Goal: Transaction & Acquisition: Purchase product/service

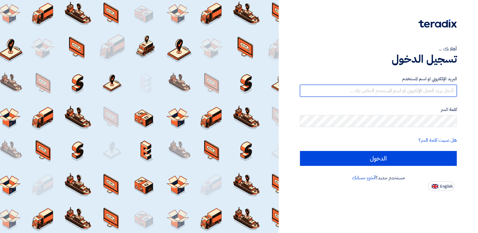
click at [362, 95] on input "text" at bounding box center [378, 91] width 157 height 12
type input "abdelhamid@kemetec-eg.com"
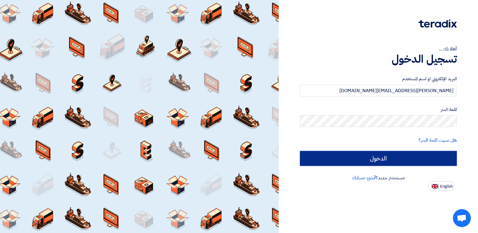
click at [379, 156] on input "الدخول" at bounding box center [378, 158] width 157 height 15
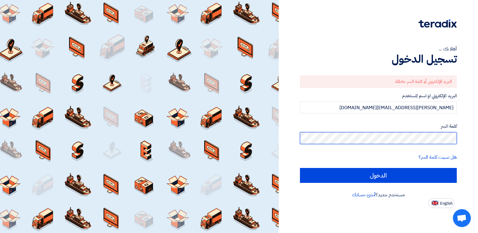
click at [300, 168] on input "الدخول" at bounding box center [378, 175] width 157 height 15
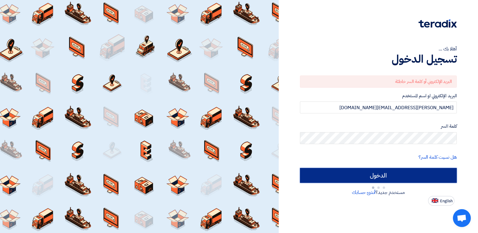
click at [382, 179] on input "الدخول" at bounding box center [378, 175] width 157 height 15
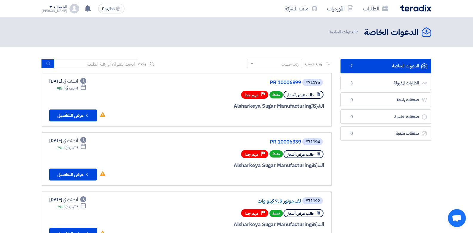
click at [279, 199] on link "لف موتور 7.5 كيلو وات" at bounding box center [241, 201] width 119 height 5
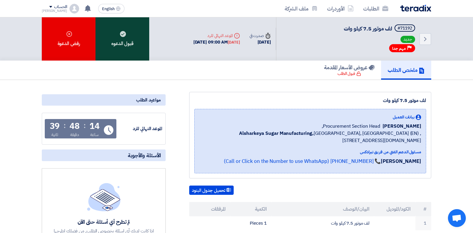
click at [122, 36] on use at bounding box center [123, 34] width 6 height 6
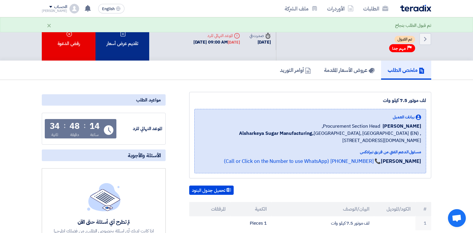
click at [134, 43] on div "تقديم عرض أسعار" at bounding box center [123, 38] width 54 height 43
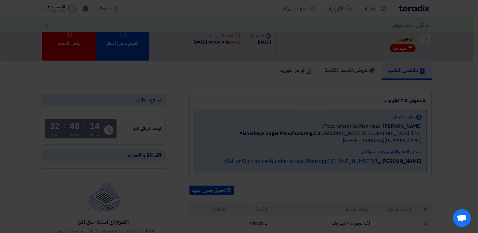
click at [255, 90] on div "أبدأ في تقديم عرض أسعار جديد تقديم عرض أسعار جديد من البداية" at bounding box center [239, 59] width 328 height 86
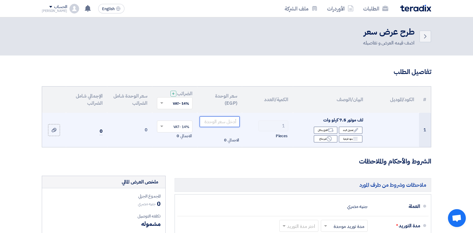
click at [218, 120] on input "number" at bounding box center [220, 121] width 40 height 11
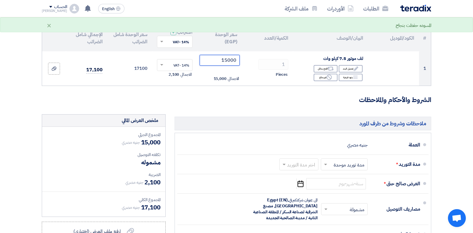
scroll to position [97, 0]
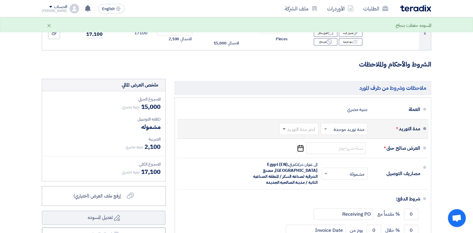
type input "15000"
click at [283, 130] on span at bounding box center [283, 129] width 7 height 6
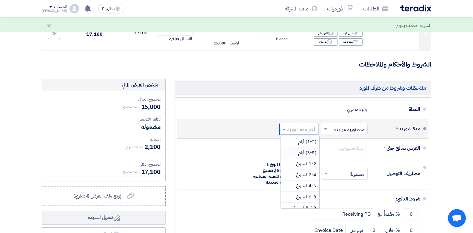
click at [306, 153] on span "(3-5) أيام" at bounding box center [307, 152] width 18 height 7
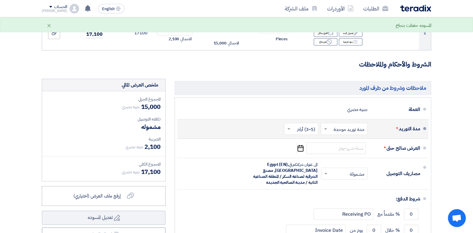
click at [291, 130] on span at bounding box center [288, 129] width 7 height 6
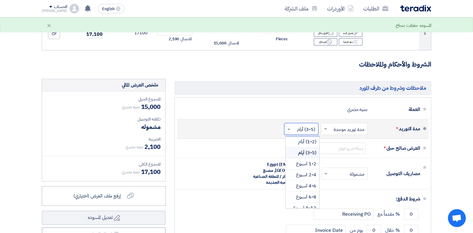
click at [307, 155] on span "(3-5) أيام" at bounding box center [307, 152] width 18 height 7
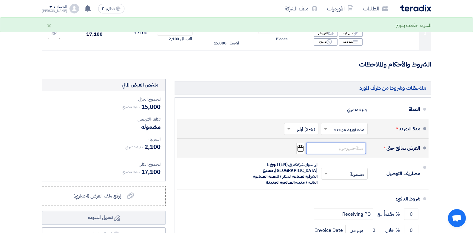
click at [342, 150] on input at bounding box center [336, 148] width 60 height 11
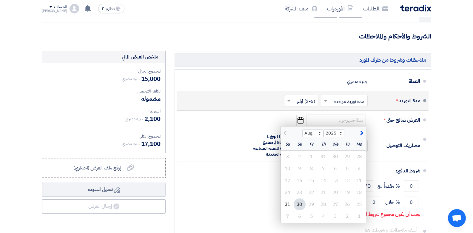
scroll to position [132, 0]
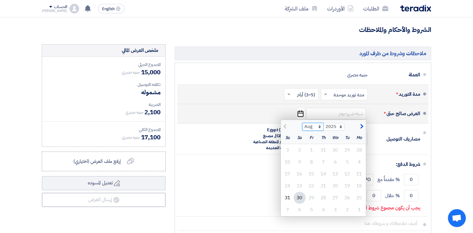
click at [320, 125] on select "Aug Sep Oct Nov Dec" at bounding box center [313, 127] width 21 height 8
select select "9"
click at [303, 123] on select "Aug Sep Oct Nov Dec" at bounding box center [313, 127] width 21 height 8
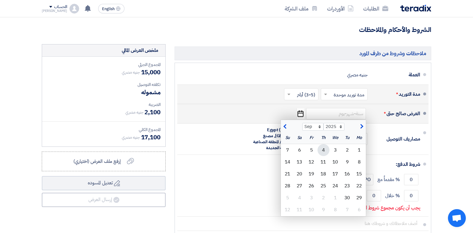
click at [327, 153] on div "4" at bounding box center [324, 150] width 12 height 12
type input "9/4/2025"
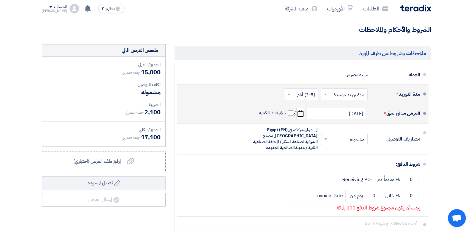
scroll to position [162, 0]
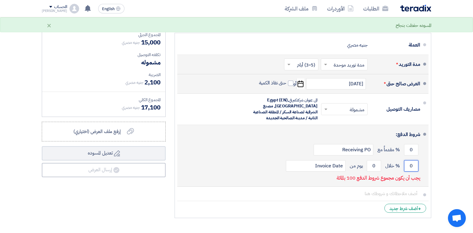
drag, startPoint x: 408, startPoint y: 166, endPoint x: 418, endPoint y: 165, distance: 10.2
click at [418, 165] on input "0" at bounding box center [411, 165] width 14 height 11
type input "100"
click at [375, 166] on input "0" at bounding box center [374, 165] width 14 height 11
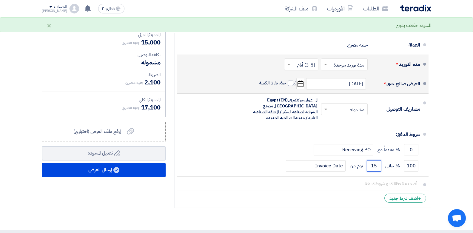
type input "15"
click at [442, 164] on section "تفاصيل الطلب # الكود/الموديل البيان/الوصف الكمية/العدد سعر الوحدة (EGP) الضرائب…" at bounding box center [236, 62] width 473 height 336
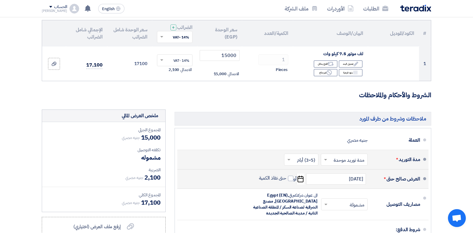
scroll to position [0, 0]
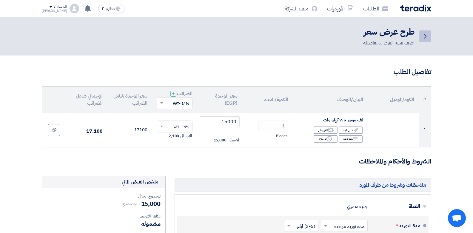
click at [422, 36] on icon "Back" at bounding box center [425, 36] width 7 height 7
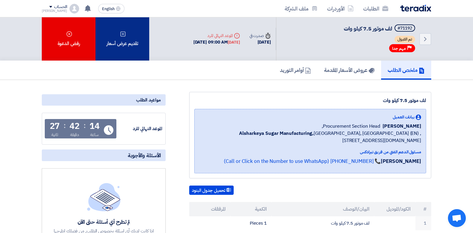
click at [133, 42] on div "تقديم عرض أسعار" at bounding box center [123, 38] width 54 height 43
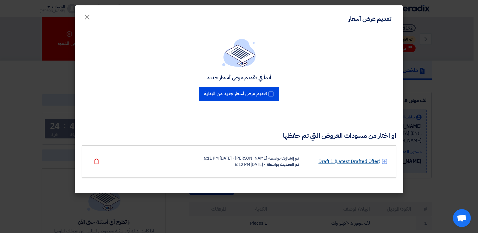
click at [329, 160] on link "Draft 1 (Latest Drafted Offer)" at bounding box center [349, 161] width 62 height 7
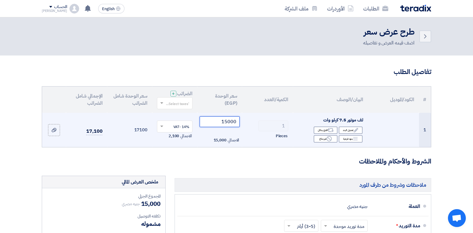
click at [227, 119] on input "15000" at bounding box center [220, 121] width 40 height 11
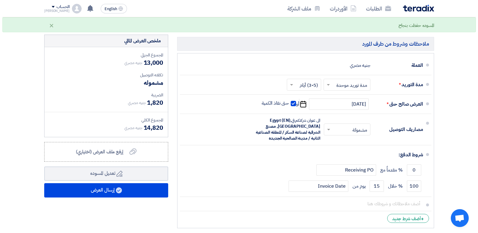
scroll to position [139, 0]
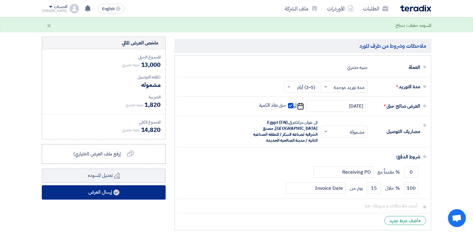
type input "13000"
click at [103, 197] on button "إرسال العرض" at bounding box center [104, 192] width 124 height 14
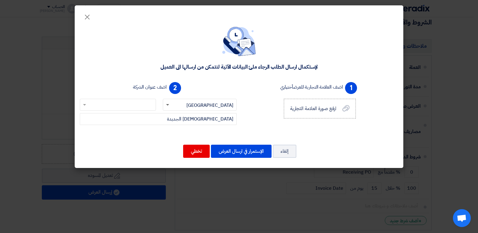
click at [168, 106] on span at bounding box center [166, 104] width 7 height 7
click at [249, 119] on div "1 اضف العلامة التجارية للعرض أختياري ارفع صورة العلامة التجارية ارفع صورة العلا…" at bounding box center [320, 107] width 162 height 55
click at [86, 105] on span at bounding box center [84, 104] width 3 height 1
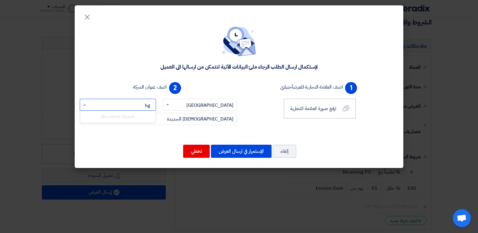
type input "h"
type input "ا"
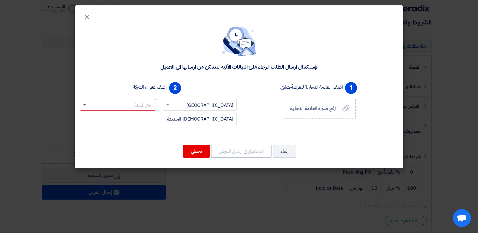
click at [84, 104] on span at bounding box center [84, 105] width 3 height 2
click at [84, 104] on span at bounding box center [84, 104] width 3 height 1
click at [163, 145] on div "إلغاء الإستمرار في ارسال العرض تخطي" at bounding box center [239, 151] width 314 height 14
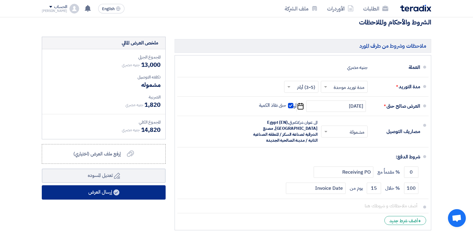
click at [103, 197] on button "إرسال العرض" at bounding box center [104, 192] width 124 height 14
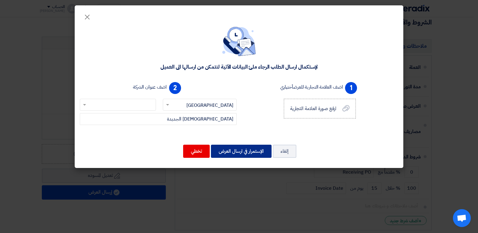
click at [245, 155] on button "الإستمرار في ارسال العرض" at bounding box center [241, 151] width 61 height 13
click at [199, 153] on button "تخطي" at bounding box center [196, 151] width 27 height 13
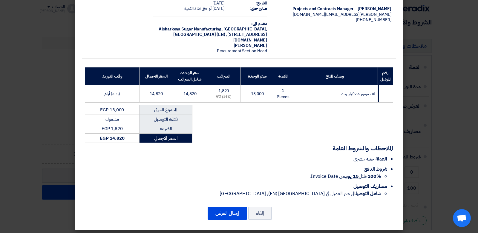
scroll to position [36, 0]
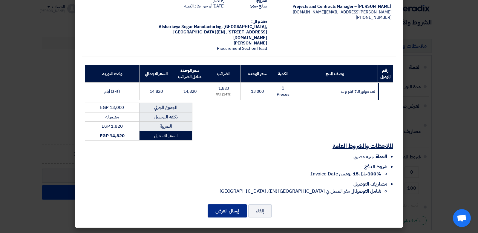
click at [225, 213] on button "إرسال العرض" at bounding box center [227, 211] width 39 height 13
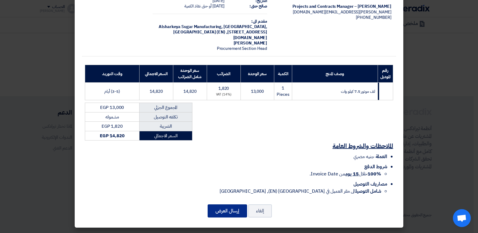
scroll to position [296, 0]
click at [225, 213] on button "إرسال العرض" at bounding box center [227, 211] width 39 height 13
click at [262, 214] on button "إلغاء" at bounding box center [260, 211] width 24 height 13
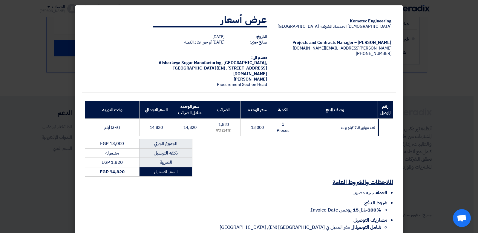
scroll to position [36, 0]
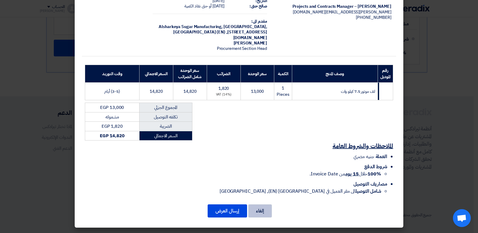
click at [263, 213] on button "إلغاء" at bounding box center [260, 211] width 24 height 13
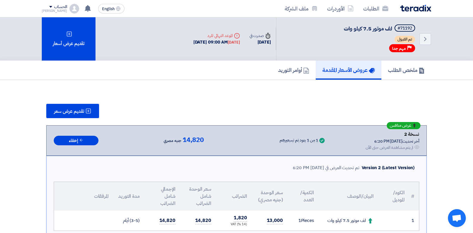
click at [416, 11] on img at bounding box center [415, 8] width 31 height 7
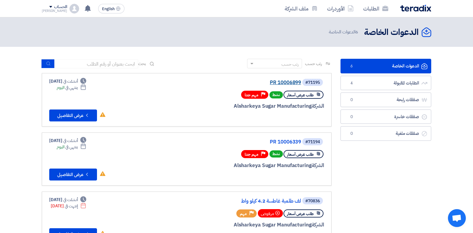
click at [284, 82] on link "PR 10006899" at bounding box center [241, 82] width 119 height 5
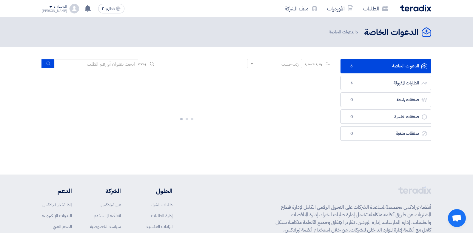
click at [374, 66] on link "الدعوات الخاصة الدعوات الخاصة 6" at bounding box center [386, 66] width 91 height 15
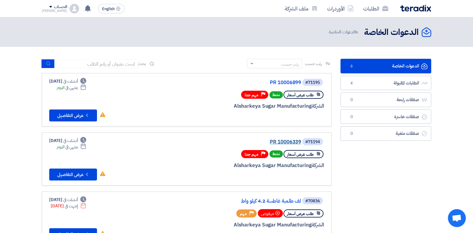
click at [280, 140] on link "PR 10006339" at bounding box center [241, 141] width 119 height 5
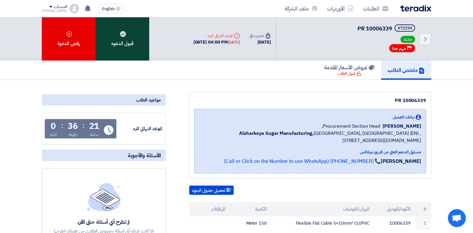
click at [122, 46] on div "قبول الدعوه" at bounding box center [123, 38] width 54 height 43
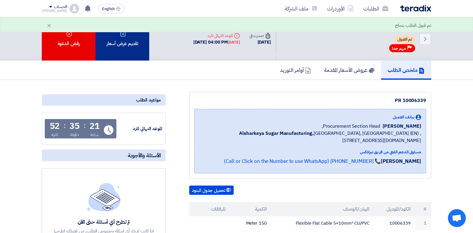
click at [122, 40] on div "تقديم عرض أسعار" at bounding box center [123, 38] width 54 height 43
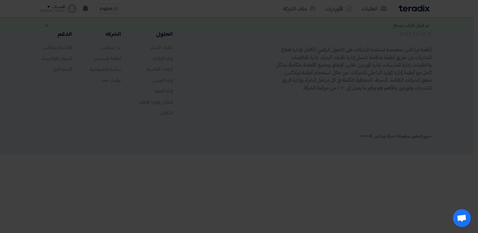
click at [250, 94] on div "أبدأ في تقديم عرض أسعار جديد تقديم عرض أسعار جديد من البداية" at bounding box center [239, 59] width 328 height 86
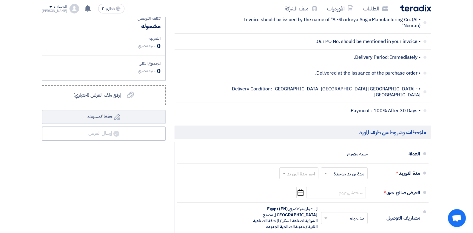
scroll to position [209, 0]
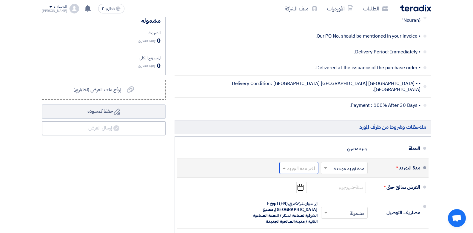
click at [284, 165] on span at bounding box center [283, 168] width 7 height 6
click at [299, 124] on span "2-4 اسبوع" at bounding box center [306, 127] width 20 height 7
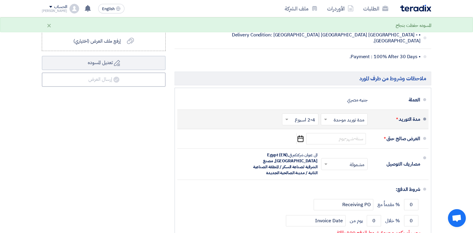
scroll to position [259, 0]
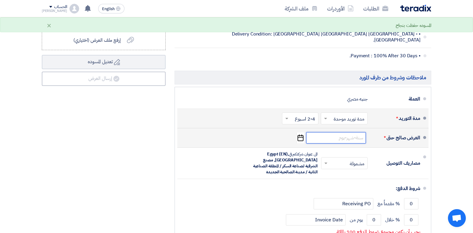
click at [314, 136] on input at bounding box center [336, 137] width 60 height 11
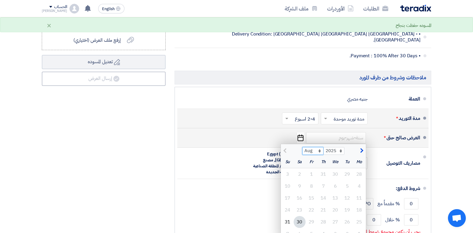
click at [320, 147] on select "Aug Sep Oct Nov Dec" at bounding box center [313, 151] width 21 height 8
select select "9"
click at [303, 147] on select "Aug Sep Oct Nov Dec" at bounding box center [313, 151] width 21 height 8
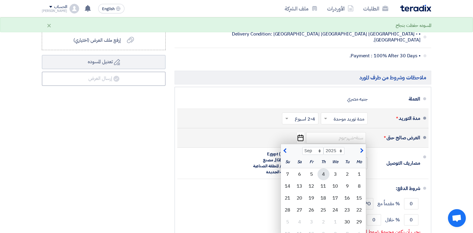
click at [325, 171] on div "4" at bounding box center [324, 174] width 12 height 12
type input "9/4/2025"
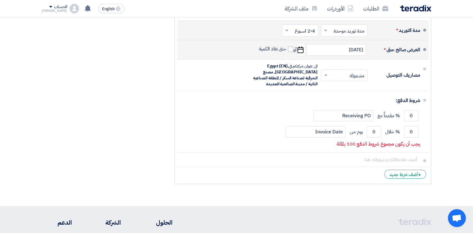
scroll to position [348, 0]
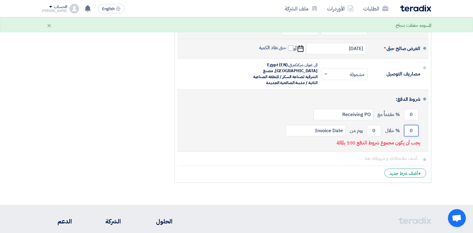
click at [413, 126] on input "0" at bounding box center [411, 130] width 14 height 11
type input "100"
click at [374, 125] on input "0" at bounding box center [374, 130] width 14 height 11
click at [376, 125] on input "0" at bounding box center [374, 130] width 14 height 11
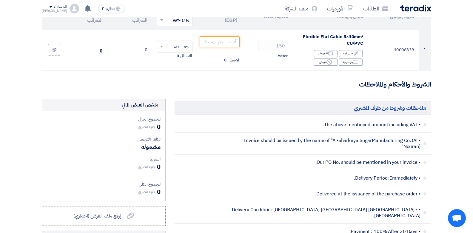
scroll to position [35, 0]
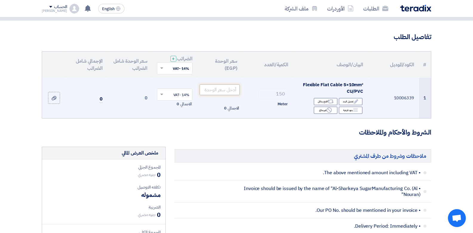
type input "15"
click at [209, 89] on input "number" at bounding box center [220, 90] width 40 height 11
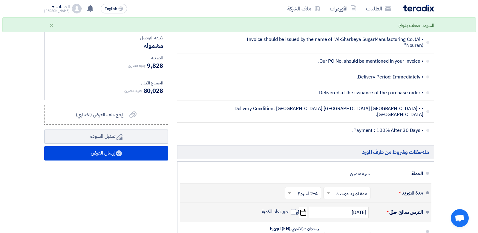
scroll to position [199, 0]
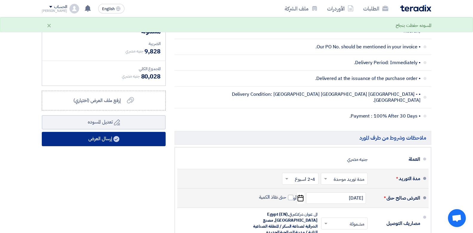
type input "468"
click at [126, 141] on button "إرسال العرض" at bounding box center [104, 139] width 124 height 14
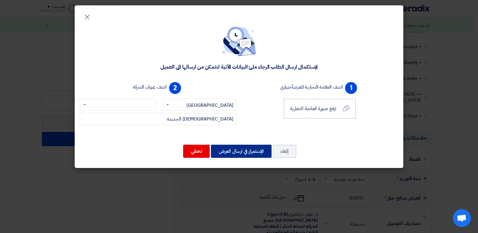
click at [235, 155] on button "الإستمرار في ارسال العرض" at bounding box center [241, 151] width 61 height 13
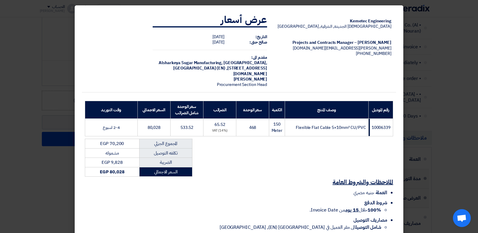
scroll to position [36, 0]
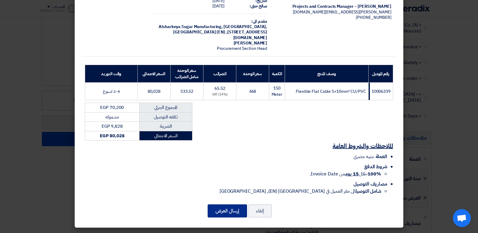
click at [222, 211] on button "إرسال العرض" at bounding box center [227, 211] width 39 height 13
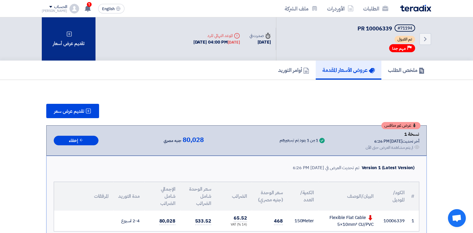
click at [74, 45] on div "تقديم عرض أسعار" at bounding box center [69, 38] width 54 height 43
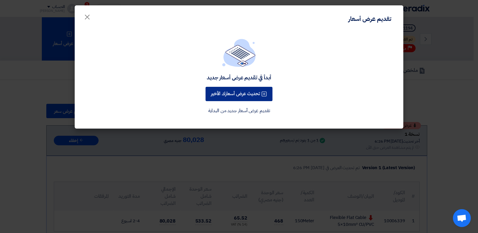
click at [243, 97] on button "تحديث عرض أسعارك الأخير" at bounding box center [238, 94] width 67 height 14
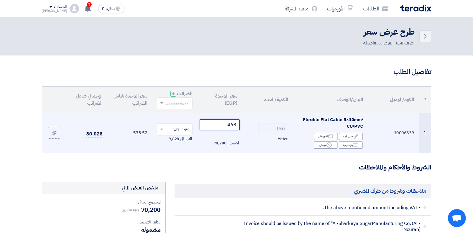
drag, startPoint x: 231, startPoint y: 124, endPoint x: 239, endPoint y: 123, distance: 8.4
click at [239, 123] on input "468" at bounding box center [220, 124] width 40 height 11
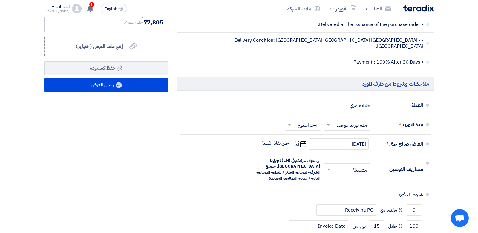
scroll to position [269, 0]
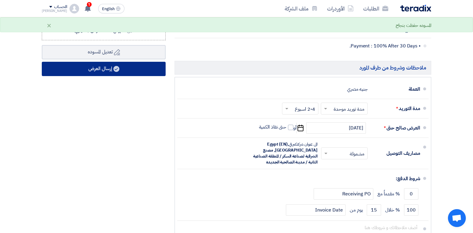
type input "455"
click at [116, 72] on button "إرسال العرض" at bounding box center [104, 69] width 124 height 14
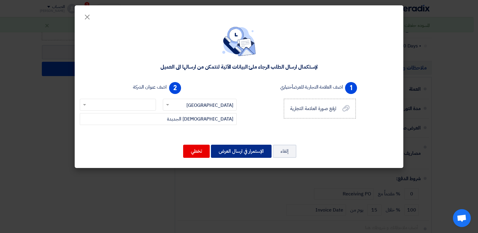
click at [241, 152] on button "الإستمرار في ارسال العرض" at bounding box center [241, 151] width 61 height 13
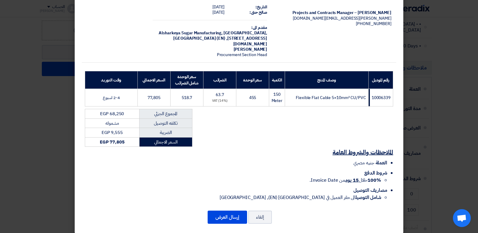
scroll to position [36, 0]
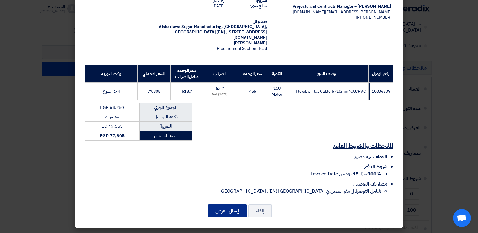
click at [230, 211] on button "إرسال العرض" at bounding box center [227, 211] width 39 height 13
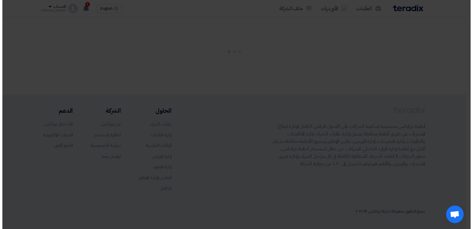
scroll to position [11, 0]
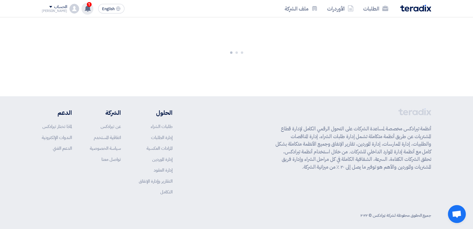
click at [85, 9] on use at bounding box center [88, 8] width 6 height 7
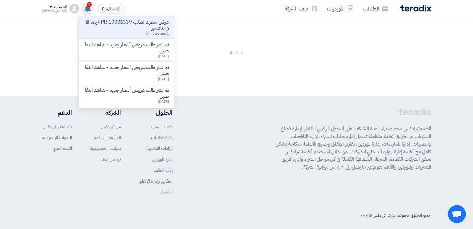
click at [85, 9] on use at bounding box center [88, 8] width 6 height 7
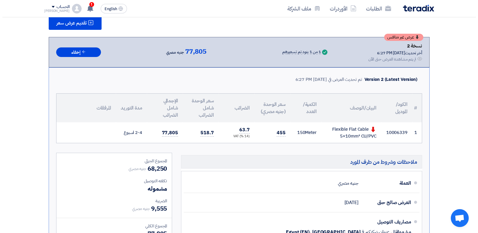
scroll to position [87, 0]
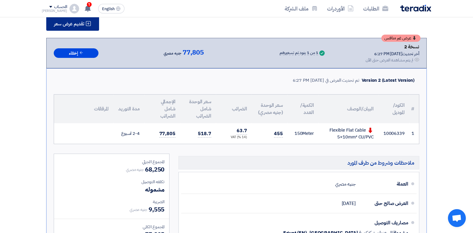
click at [87, 27] on button "تقديم عرض سعر" at bounding box center [72, 23] width 53 height 14
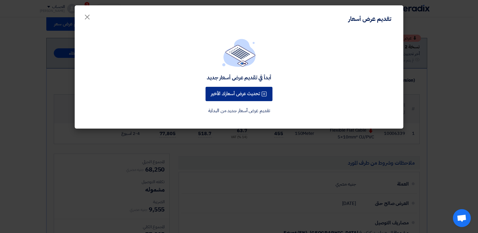
click at [254, 70] on div "أبدأ في تقديم عرض أسعار جديد تحديث عرض أسعارك الأخير تقديم عرض أسعار جديد من ال…" at bounding box center [239, 77] width 314 height 76
click at [252, 92] on button "تحديث عرض أسعارك الأخير" at bounding box center [238, 94] width 67 height 14
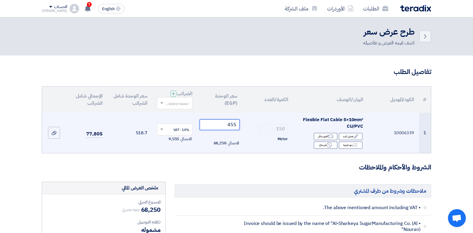
click at [232, 125] on input "455" at bounding box center [220, 124] width 40 height 11
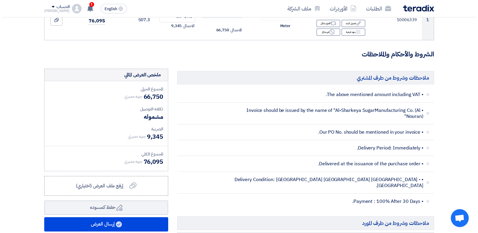
scroll to position [245, 0]
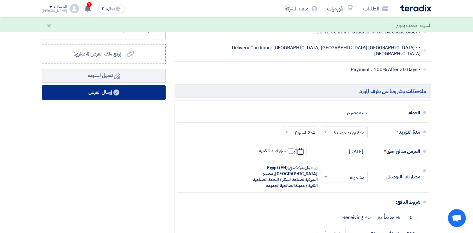
type input "445"
click at [94, 96] on button "إرسال العرض" at bounding box center [104, 92] width 124 height 14
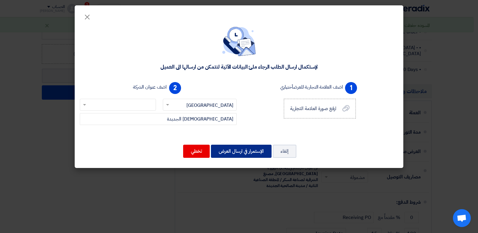
click at [235, 151] on button "الإستمرار في ارسال العرض" at bounding box center [241, 151] width 61 height 13
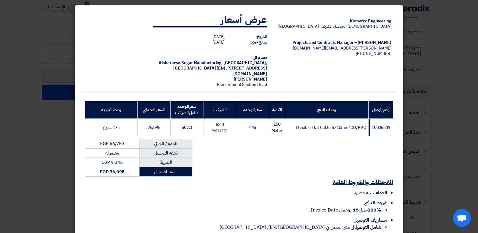
scroll to position [36, 0]
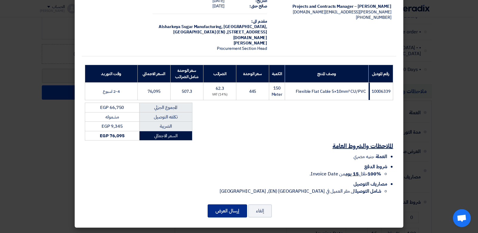
click at [232, 210] on button "إرسال العرض" at bounding box center [227, 211] width 39 height 13
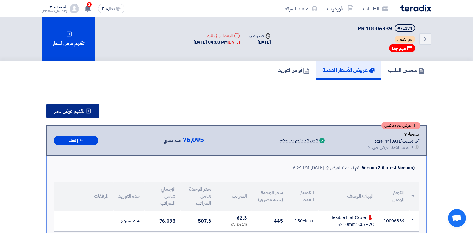
click at [77, 111] on span "تقديم عرض سعر" at bounding box center [69, 111] width 30 height 5
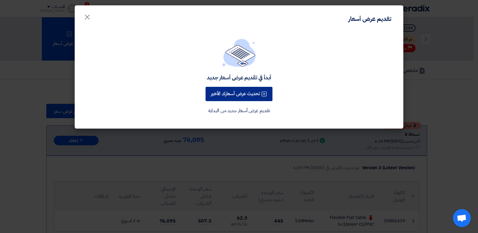
click at [245, 95] on button "تحديث عرض أسعارك الأخير" at bounding box center [238, 94] width 67 height 14
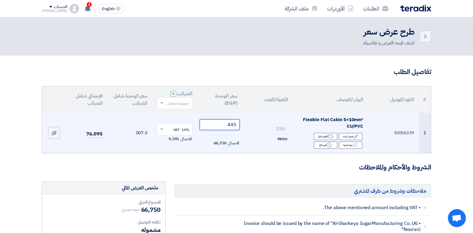
drag, startPoint x: 234, startPoint y: 125, endPoint x: 239, endPoint y: 125, distance: 4.5
click at [239, 125] on input "445" at bounding box center [220, 124] width 40 height 11
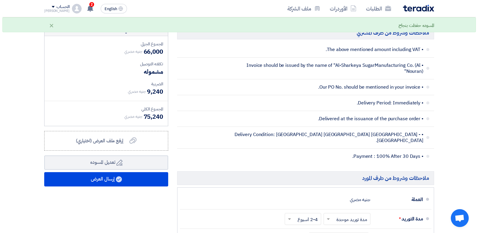
scroll to position [211, 0]
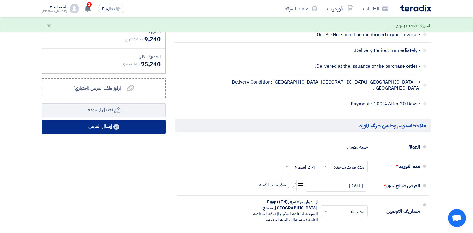
type input "440"
click at [96, 125] on button "إرسال العرض" at bounding box center [104, 127] width 124 height 14
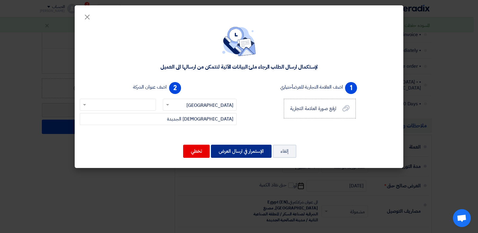
click at [239, 150] on button "الإستمرار في ارسال العرض" at bounding box center [241, 151] width 61 height 13
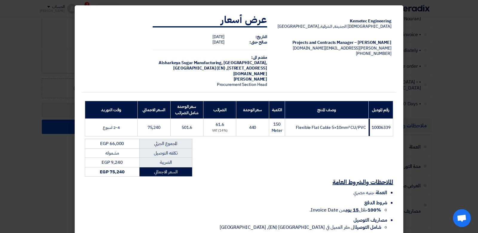
scroll to position [36, 0]
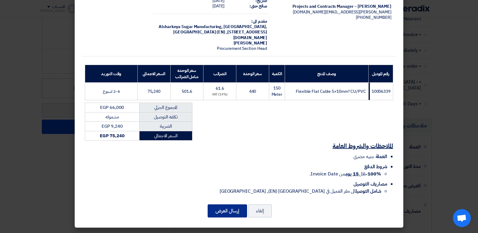
click at [227, 213] on button "إرسال العرض" at bounding box center [227, 211] width 39 height 13
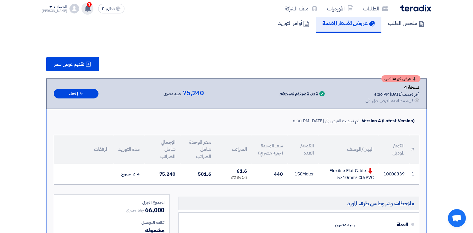
scroll to position [409, 0]
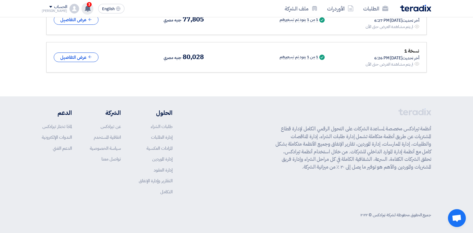
click at [85, 7] on use at bounding box center [88, 8] width 6 height 7
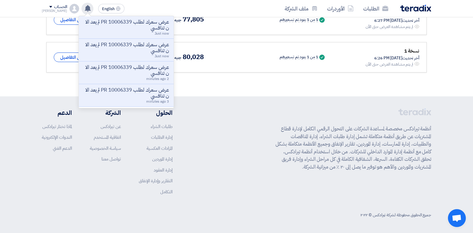
click at [85, 7] on use at bounding box center [88, 8] width 6 height 7
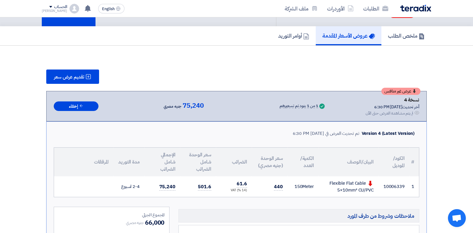
scroll to position [26, 0]
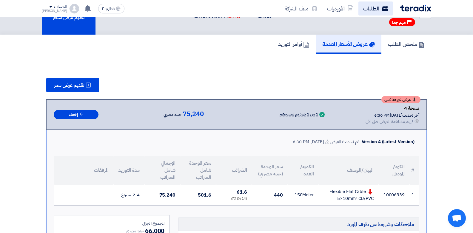
click at [364, 7] on link "الطلبات" at bounding box center [376, 8] width 35 height 14
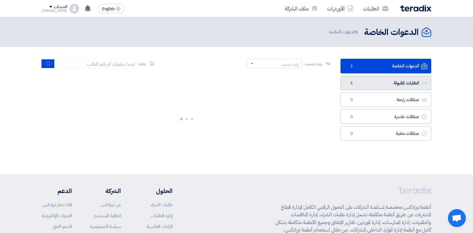
click at [389, 81] on link "الطلبات المقبولة الطلبات المقبولة 5" at bounding box center [386, 83] width 91 height 15
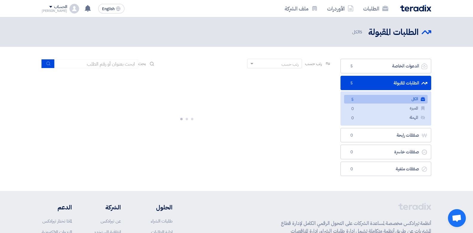
click at [391, 98] on link "الكل الكل 5" at bounding box center [386, 99] width 84 height 9
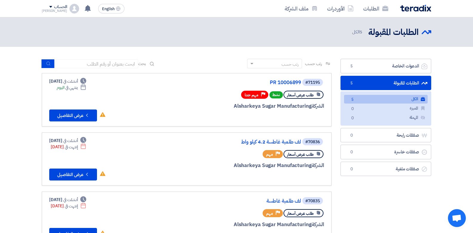
click at [409, 81] on link "الطلبات المقبولة الطلبات المقبولة 5" at bounding box center [386, 83] width 91 height 15
click at [388, 84] on link "الطلبات المقبولة الطلبات المقبولة 5" at bounding box center [386, 83] width 91 height 15
click at [378, 65] on link "الدعوات الخاصة الدعوات الخاصة 5" at bounding box center [386, 66] width 91 height 15
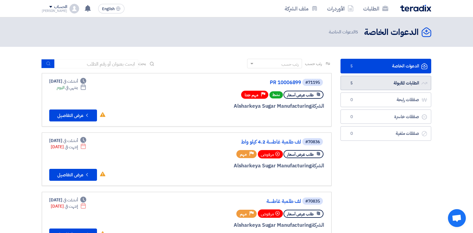
click at [414, 85] on link "الطلبات المقبولة الطلبات المقبولة 5" at bounding box center [386, 83] width 91 height 15
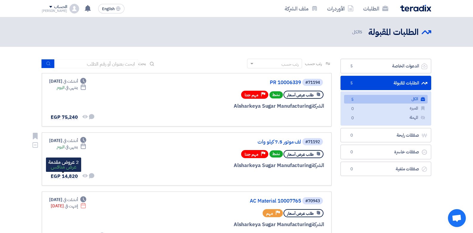
click at [70, 177] on span "EGP 14,820" at bounding box center [64, 176] width 27 height 7
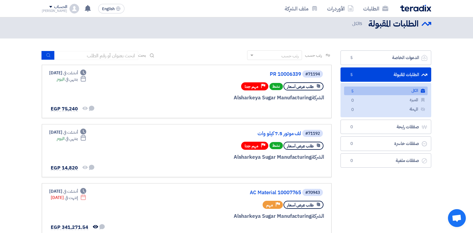
scroll to position [11, 0]
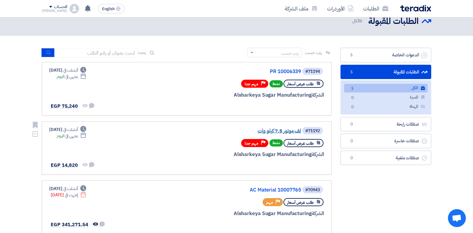
click at [278, 130] on link "لف موتور 7.5 كيلو وات" at bounding box center [241, 130] width 119 height 5
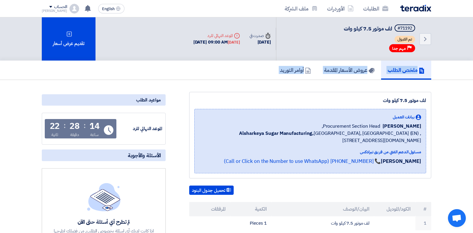
drag, startPoint x: 470, startPoint y: 64, endPoint x: 477, endPoint y: 96, distance: 32.7
click at [459, 102] on section "لف موتور 7.5 كيلو وات بيانات العميل Mohamed Samaan Procurement Section Head, Al…" at bounding box center [236, 212] width 473 height 265
click at [341, 67] on h5 "عروض الأسعار المقدمة" at bounding box center [349, 70] width 50 height 7
